Goal: Transaction & Acquisition: Purchase product/service

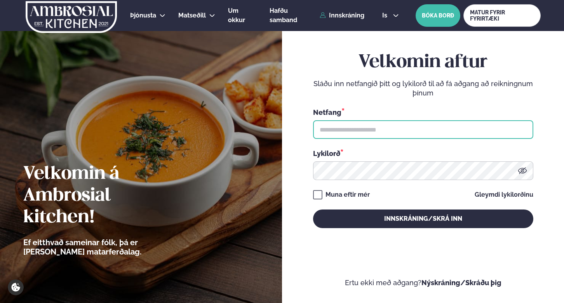
click at [349, 136] on input "text" at bounding box center [423, 129] width 220 height 19
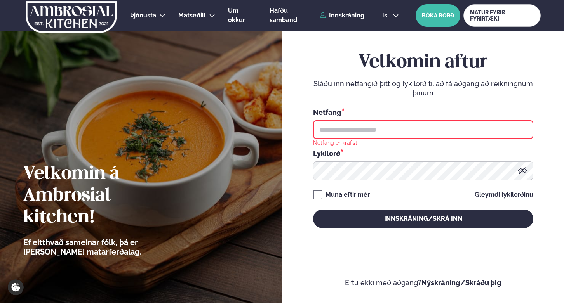
type input "**********"
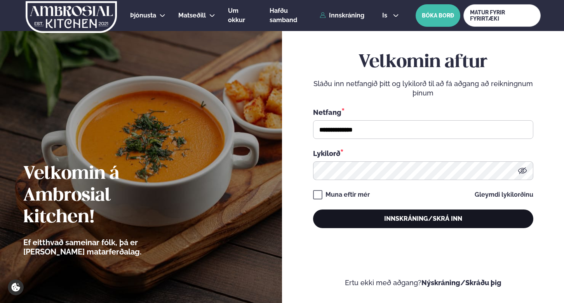
click at [392, 222] on button "Innskráning/Skrá inn" at bounding box center [423, 219] width 220 height 19
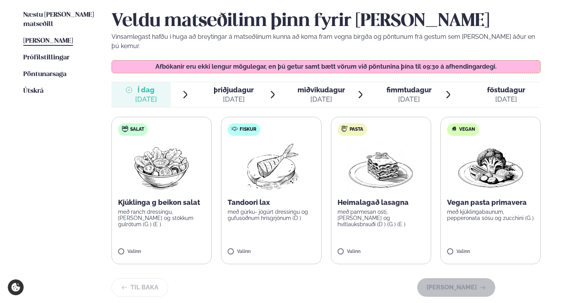
scroll to position [193, 0]
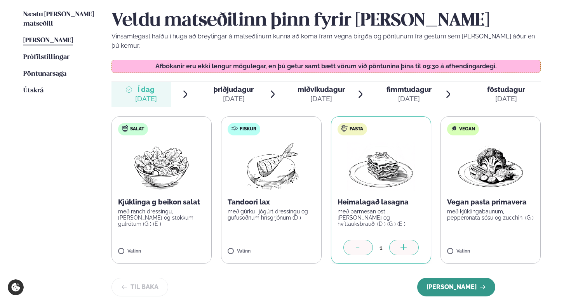
click at [461, 278] on button "[PERSON_NAME]" at bounding box center [456, 287] width 78 height 19
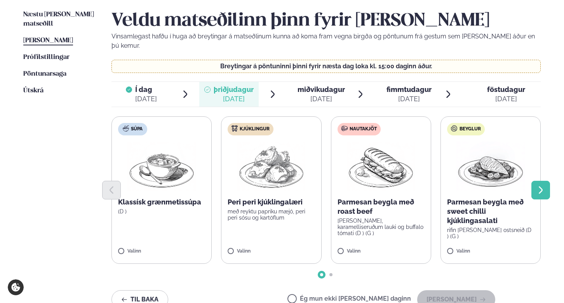
click at [540, 186] on icon "Next slide" at bounding box center [540, 189] width 4 height 7
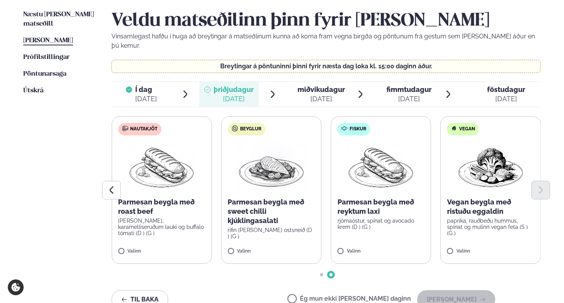
click at [376, 181] on div at bounding box center [325, 190] width 429 height 19
click at [339, 238] on label "Fiskur Parmesan beygla með reyktum laxi rjómaostur, spínat og avocado krem (D )…" at bounding box center [381, 189] width 100 height 147
click at [459, 293] on button "[PERSON_NAME]" at bounding box center [456, 299] width 78 height 19
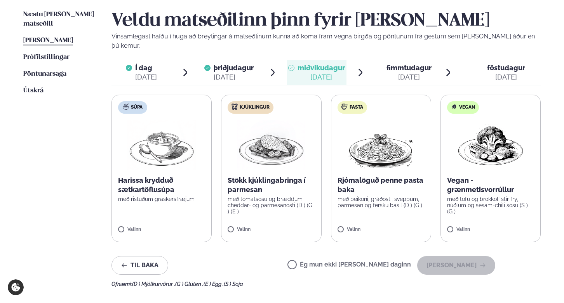
click at [239, 217] on label "Kjúklingur Stökk kjúklingabringa í parmesan með tómatsósu og bræddum cheddar- o…" at bounding box center [271, 168] width 100 height 147
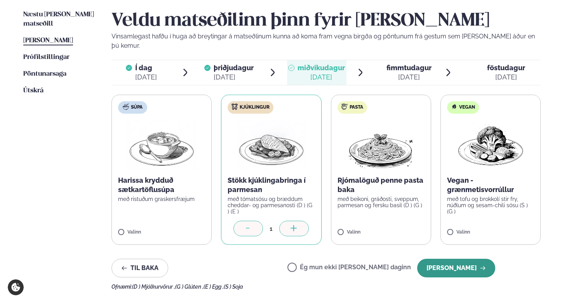
click at [449, 259] on button "[PERSON_NAME]" at bounding box center [456, 268] width 78 height 19
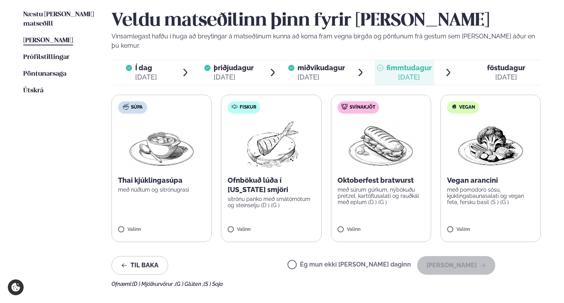
click at [252, 184] on p "Ofnbökuð lúða í [US_STATE] smjöri" at bounding box center [270, 185] width 87 height 19
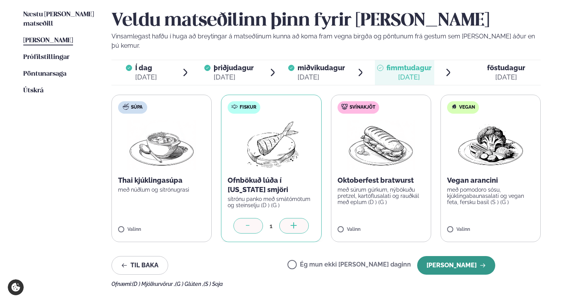
click at [451, 256] on button "[PERSON_NAME]" at bounding box center [456, 265] width 78 height 19
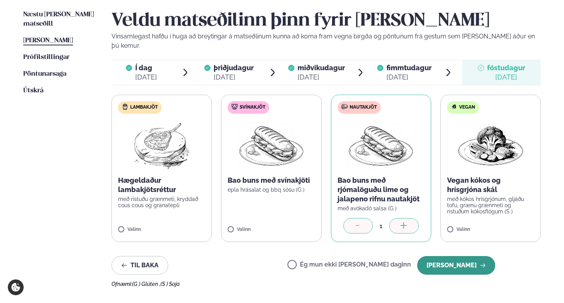
click at [459, 263] on button "[PERSON_NAME]" at bounding box center [456, 265] width 78 height 19
